Goal: Transaction & Acquisition: Purchase product/service

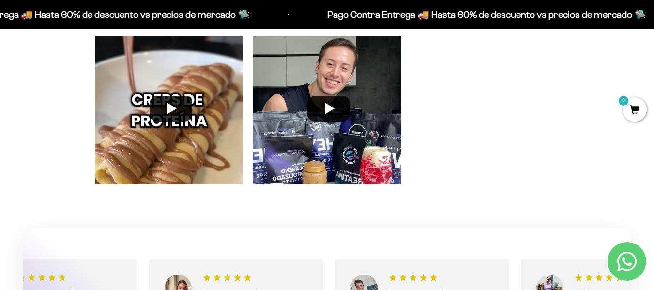
scroll to position [2478, 0]
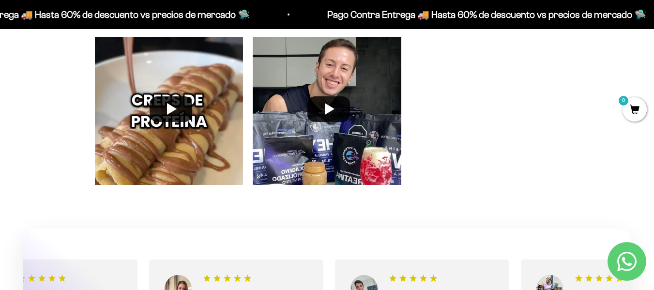
click at [354, 105] on div at bounding box center [327, 111] width 158 height 158
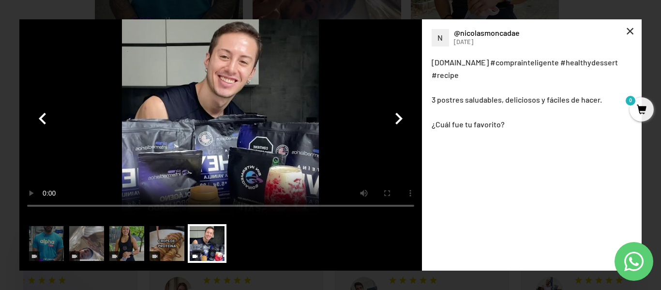
click at [629, 26] on div "×" at bounding box center [629, 30] width 23 height 23
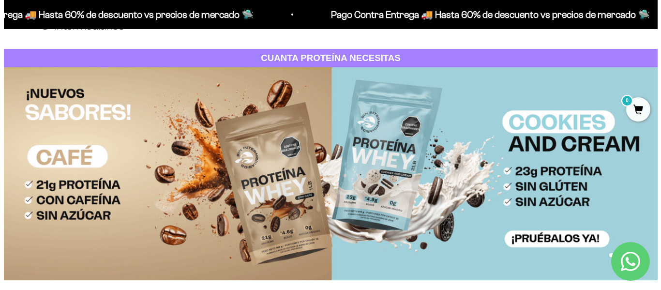
scroll to position [0, 0]
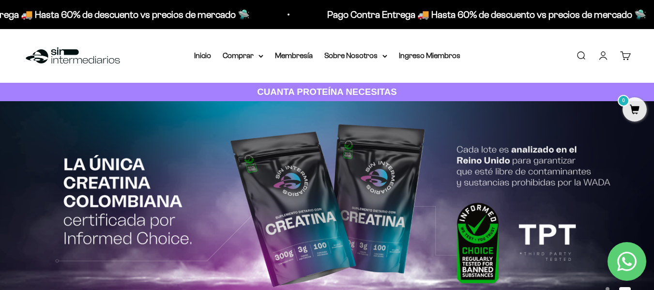
click at [582, 57] on link "Buscar" at bounding box center [580, 55] width 11 height 11
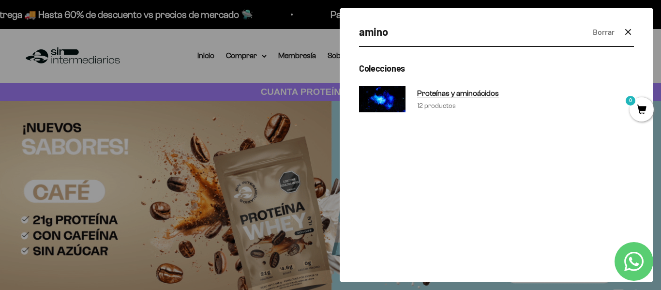
type input "amino"
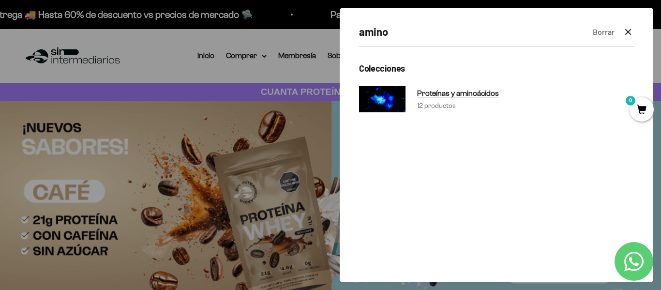
click at [472, 90] on span "Proteínas y aminoácidos" at bounding box center [458, 93] width 82 height 8
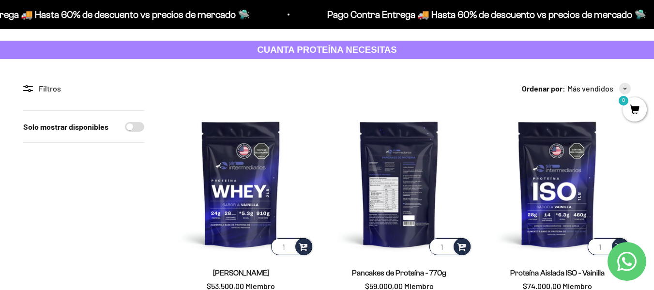
scroll to position [43, 0]
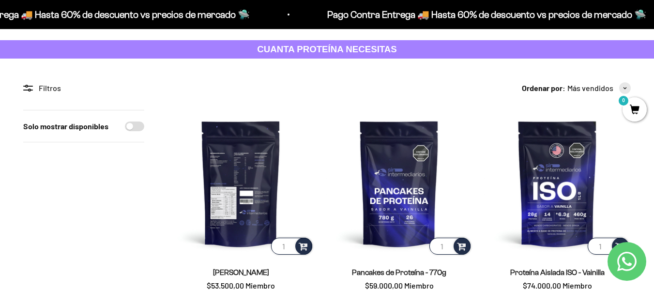
click at [247, 191] on img at bounding box center [240, 183] width 147 height 147
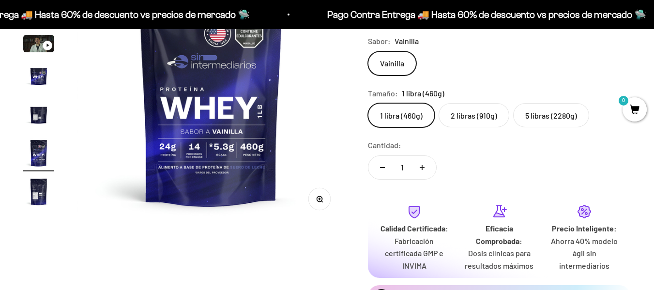
scroll to position [0, 1364]
click at [40, 195] on img "Ir al artículo 7" at bounding box center [38, 191] width 31 height 31
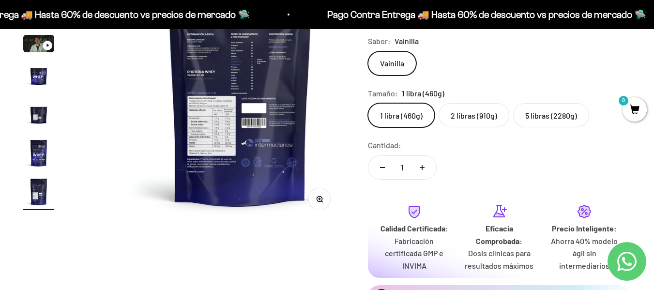
scroll to position [0, 1636]
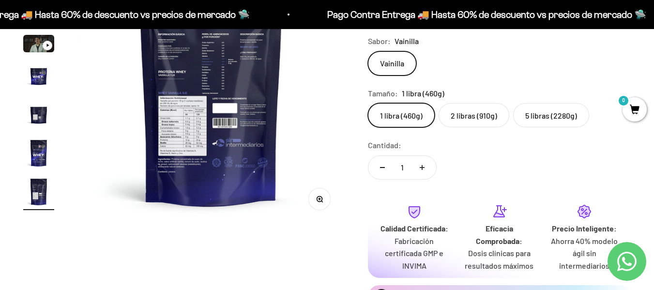
click at [311, 196] on button "Zoom" at bounding box center [319, 199] width 22 height 22
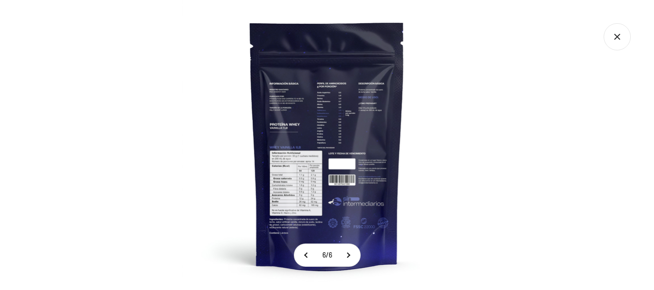
click at [182, 0] on div at bounding box center [182, 0] width 0 height 0
click at [286, 151] on img at bounding box center [327, 145] width 290 height 290
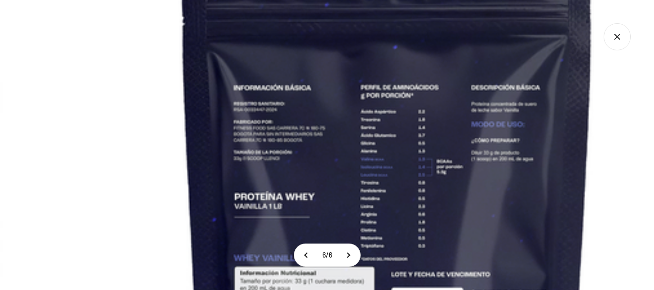
click at [144, 129] on img at bounding box center [387, 252] width 774 height 774
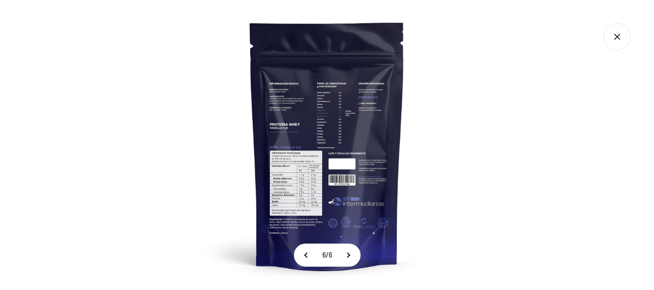
click at [618, 33] on icon "Cerrar galería" at bounding box center [616, 36] width 27 height 27
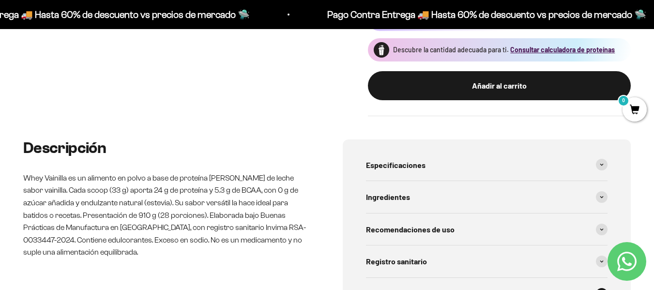
scroll to position [396, 0]
